Goal: Information Seeking & Learning: Stay updated

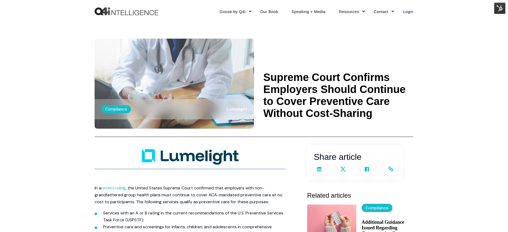
click at [308, 82] on h1 "Supreme Court Confirms Employers Should Continue to Cover Preventive Care Witho…" at bounding box center [338, 95] width 150 height 48
drag, startPoint x: 267, startPoint y: 75, endPoint x: 394, endPoint y: 110, distance: 131.7
click at [394, 110] on h1 "Supreme Court Confirms Employers Should Continue to Cover Preventive Care Witho…" at bounding box center [338, 95] width 150 height 48
copy h1 "Supreme Court Confirms Employers Should Continue to Cover Preventive Care Witho…"
